Goal: Communication & Community: Connect with others

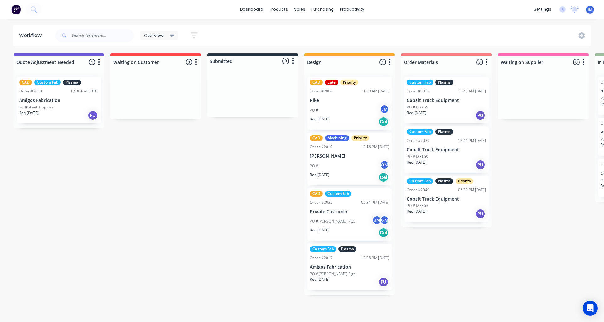
click at [450, 194] on div "Custom Fab Plasma Priority Order #2040 03:53 PM 13/08/25 Cobalt Truck Equipment…" at bounding box center [446, 199] width 84 height 46
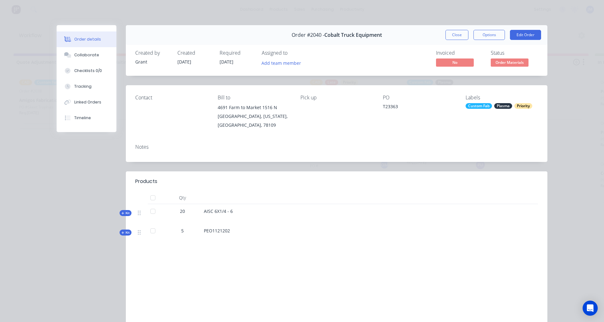
click at [121, 213] on icon at bounding box center [122, 213] width 3 height 3
click at [122, 213] on icon at bounding box center [122, 213] width 3 height 3
click at [90, 56] on div "Collaborate" at bounding box center [86, 55] width 25 height 6
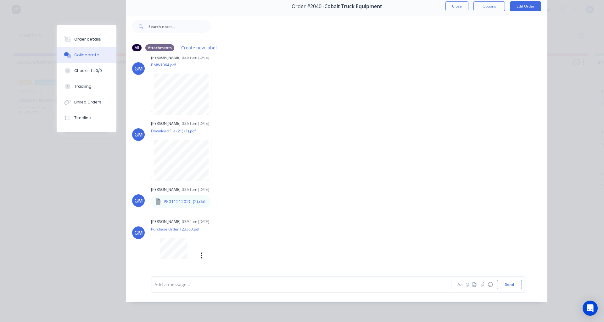
scroll to position [21, 0]
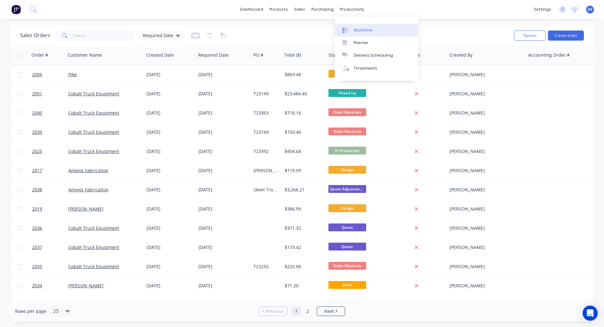
click at [360, 29] on div "Workflow" at bounding box center [362, 30] width 19 height 6
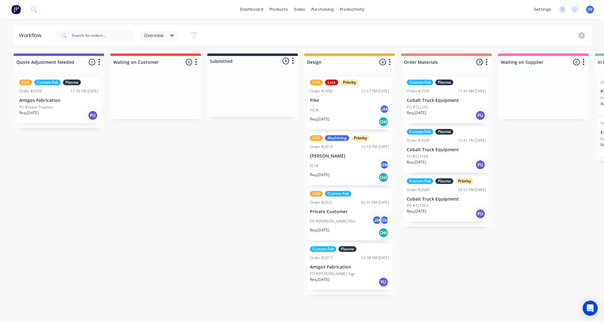
click at [68, 112] on div "Req. [DATE] PU" at bounding box center [58, 115] width 79 height 11
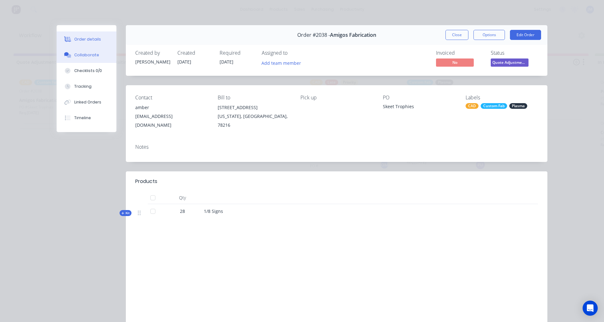
click at [83, 56] on div "Collaborate" at bounding box center [86, 55] width 25 height 6
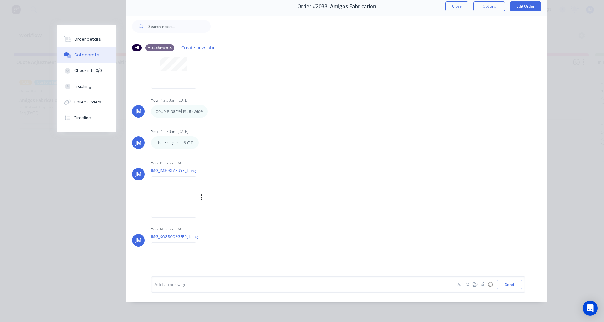
scroll to position [52, 0]
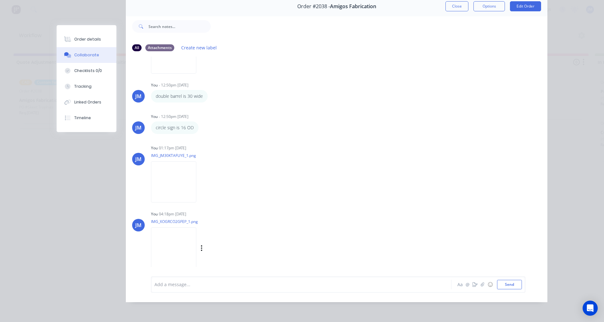
click at [176, 233] on img at bounding box center [173, 247] width 45 height 41
drag, startPoint x: 64, startPoint y: 190, endPoint x: 98, endPoint y: 169, distance: 39.4
click at [65, 189] on div "Order #2038 - Amigos Fabrication Close Options Edit Order All Attachments Creat…" at bounding box center [302, 150] width 490 height 306
click at [454, 3] on button "Close" at bounding box center [456, 6] width 23 height 10
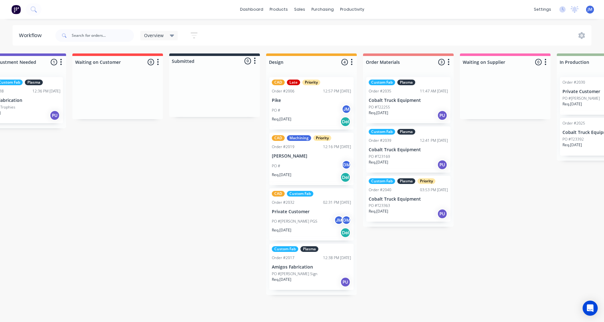
scroll to position [0, 175]
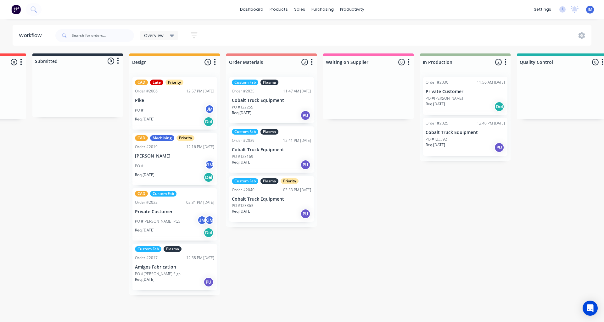
click at [460, 109] on div "Req. [DATE] Del" at bounding box center [464, 106] width 79 height 11
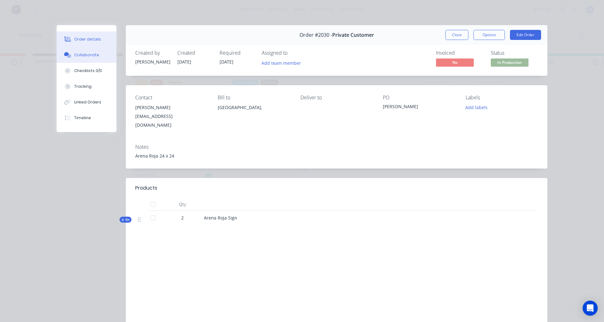
click at [76, 55] on div "Collaborate" at bounding box center [86, 55] width 25 height 6
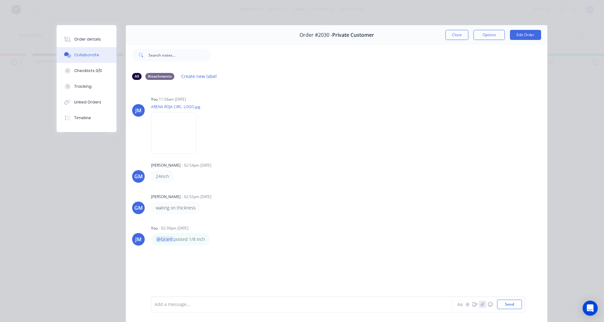
click at [481, 306] on icon "button" at bounding box center [482, 304] width 4 height 4
click at [504, 302] on button "Send" at bounding box center [509, 304] width 25 height 9
click at [457, 37] on button "Close" at bounding box center [456, 35] width 23 height 10
